Goal: Communication & Community: Ask a question

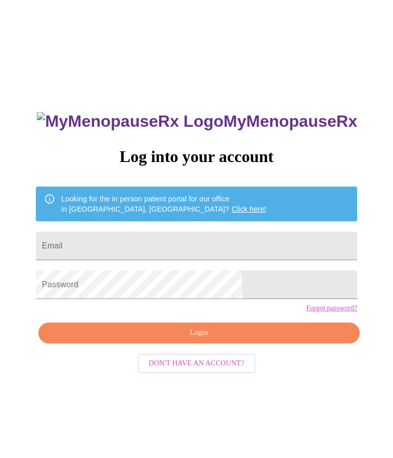
click at [174, 245] on input "Email" at bounding box center [196, 246] width 321 height 29
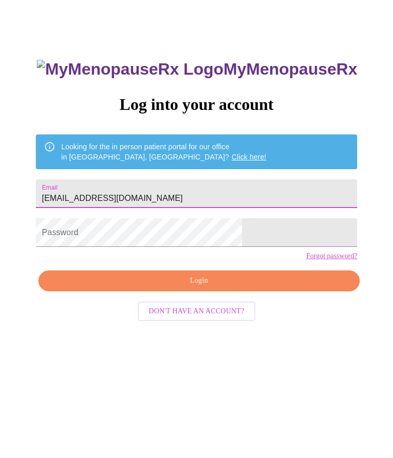
type input "Kimt175@yahoo.com"
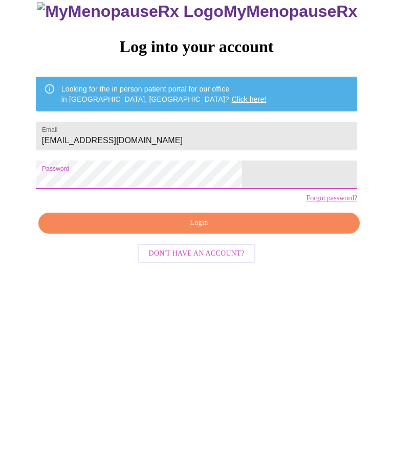
click at [233, 327] on span "Login" at bounding box center [199, 333] width 298 height 13
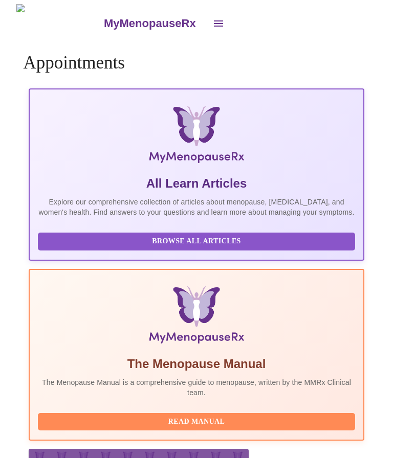
click at [212, 24] on icon "open drawer" at bounding box center [218, 23] width 12 height 12
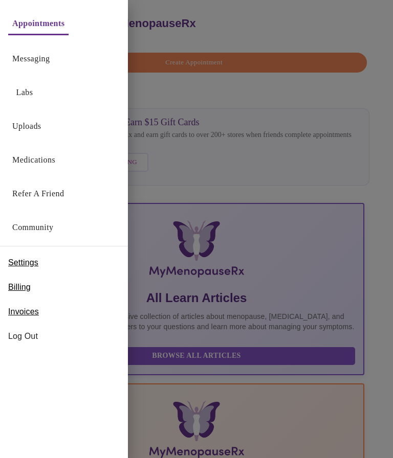
click at [49, 63] on link "Messaging" at bounding box center [30, 59] width 37 height 14
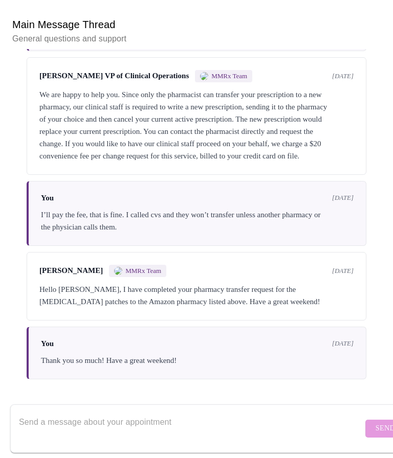
scroll to position [88, 0]
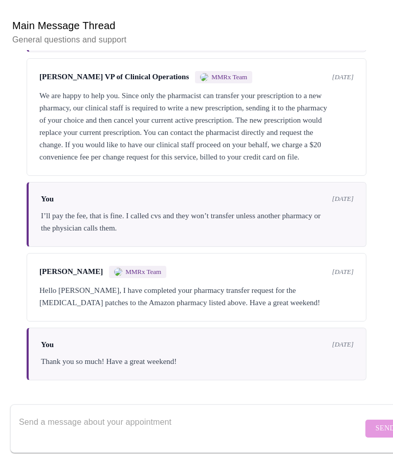
click at [206, 445] on textarea "Send a message about your appointment" at bounding box center [191, 428] width 344 height 33
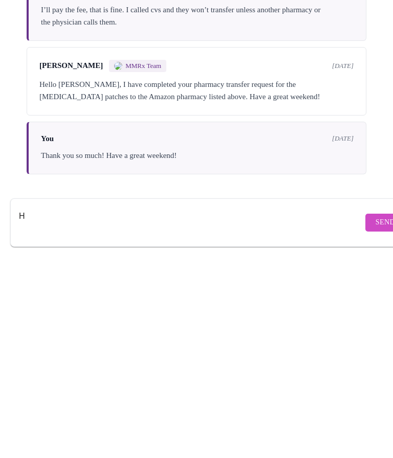
scroll to position [125, 0]
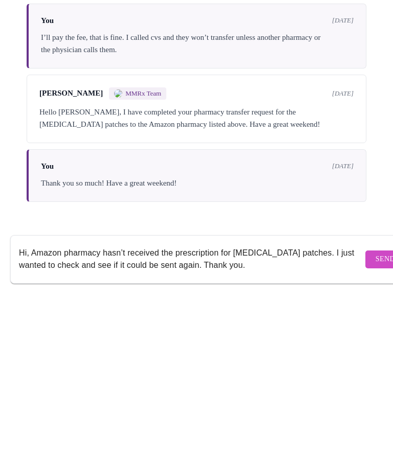
type textarea "Hi, Amazon pharmacy hasn’t received the prescription for [MEDICAL_DATA] patches…"
click at [375, 422] on span "Send" at bounding box center [384, 428] width 19 height 13
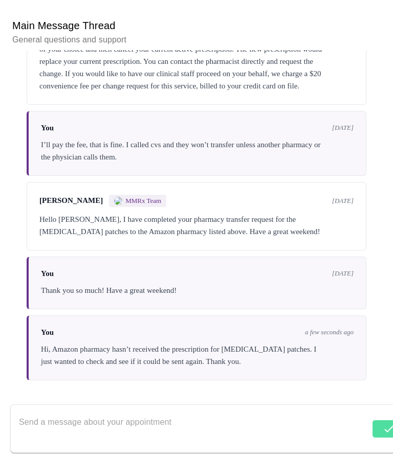
scroll to position [503, 0]
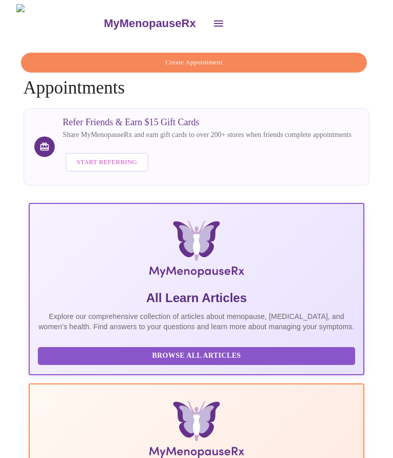
click at [212, 17] on icon "open drawer" at bounding box center [218, 23] width 12 height 12
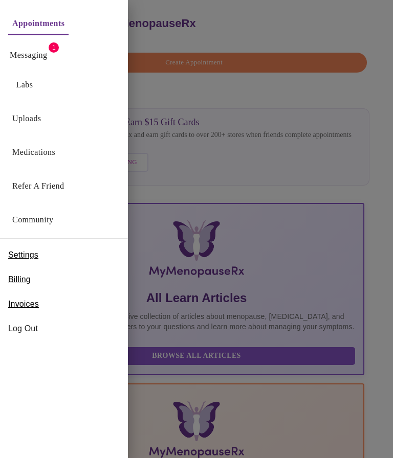
click at [36, 59] on link "Messaging" at bounding box center [28, 55] width 37 height 14
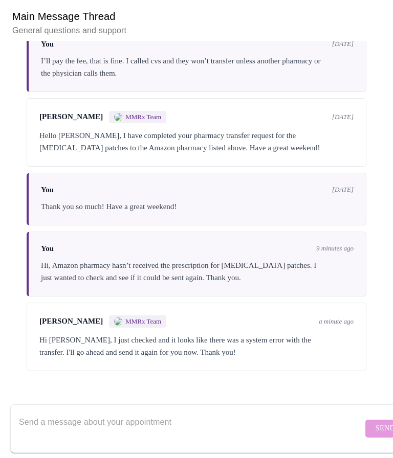
scroll to position [579, 0]
click at [277, 413] on textarea "Send a message about your appointment" at bounding box center [191, 428] width 344 height 33
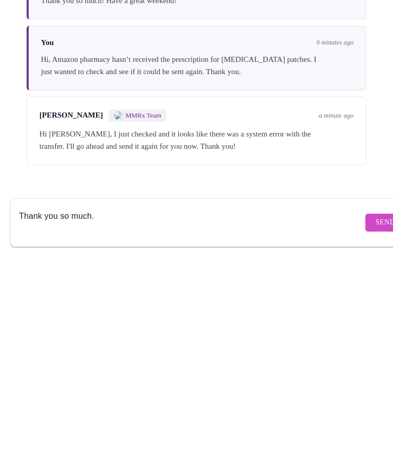
type textarea "Thank you so much."
click at [375, 422] on span "Send" at bounding box center [384, 428] width 19 height 13
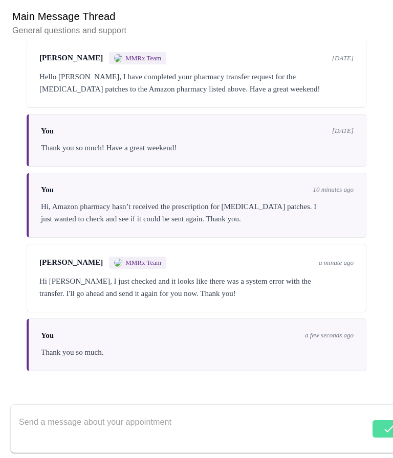
scroll to position [640, 0]
